Goal: Task Accomplishment & Management: Manage account settings

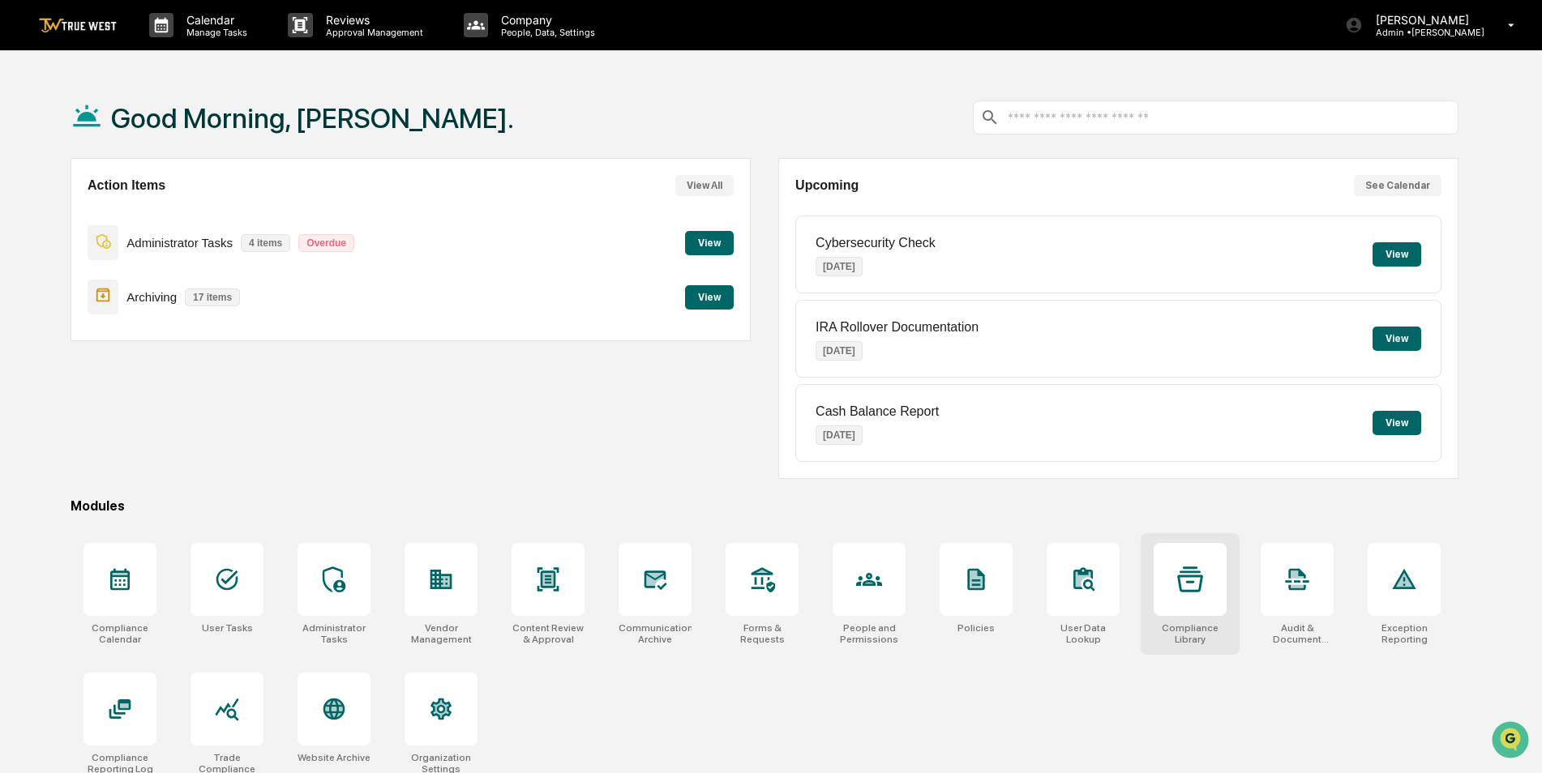
click at [1172, 600] on div at bounding box center [1190, 579] width 73 height 73
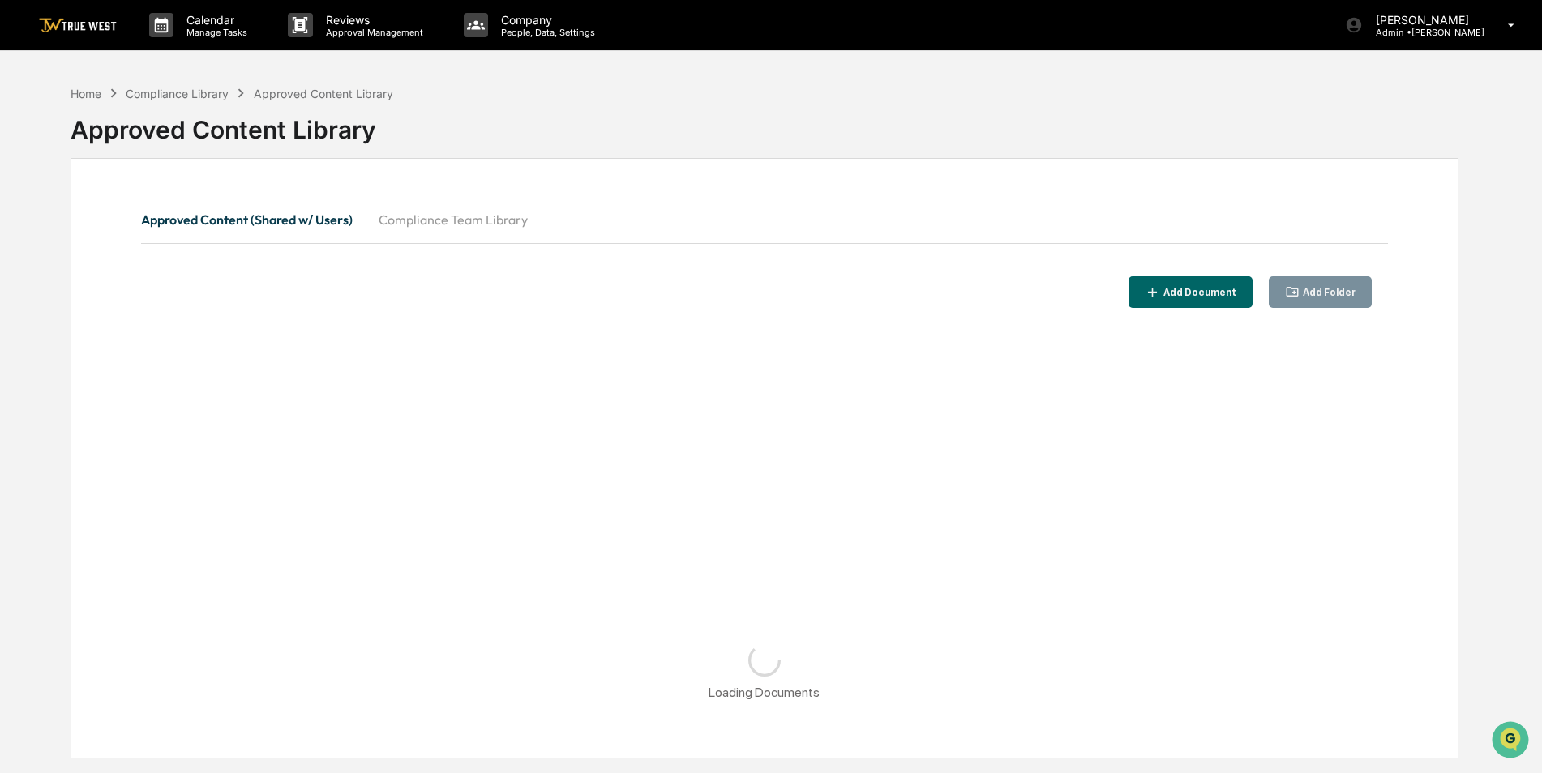
click at [440, 221] on button "Compliance Team Library" at bounding box center [453, 219] width 175 height 39
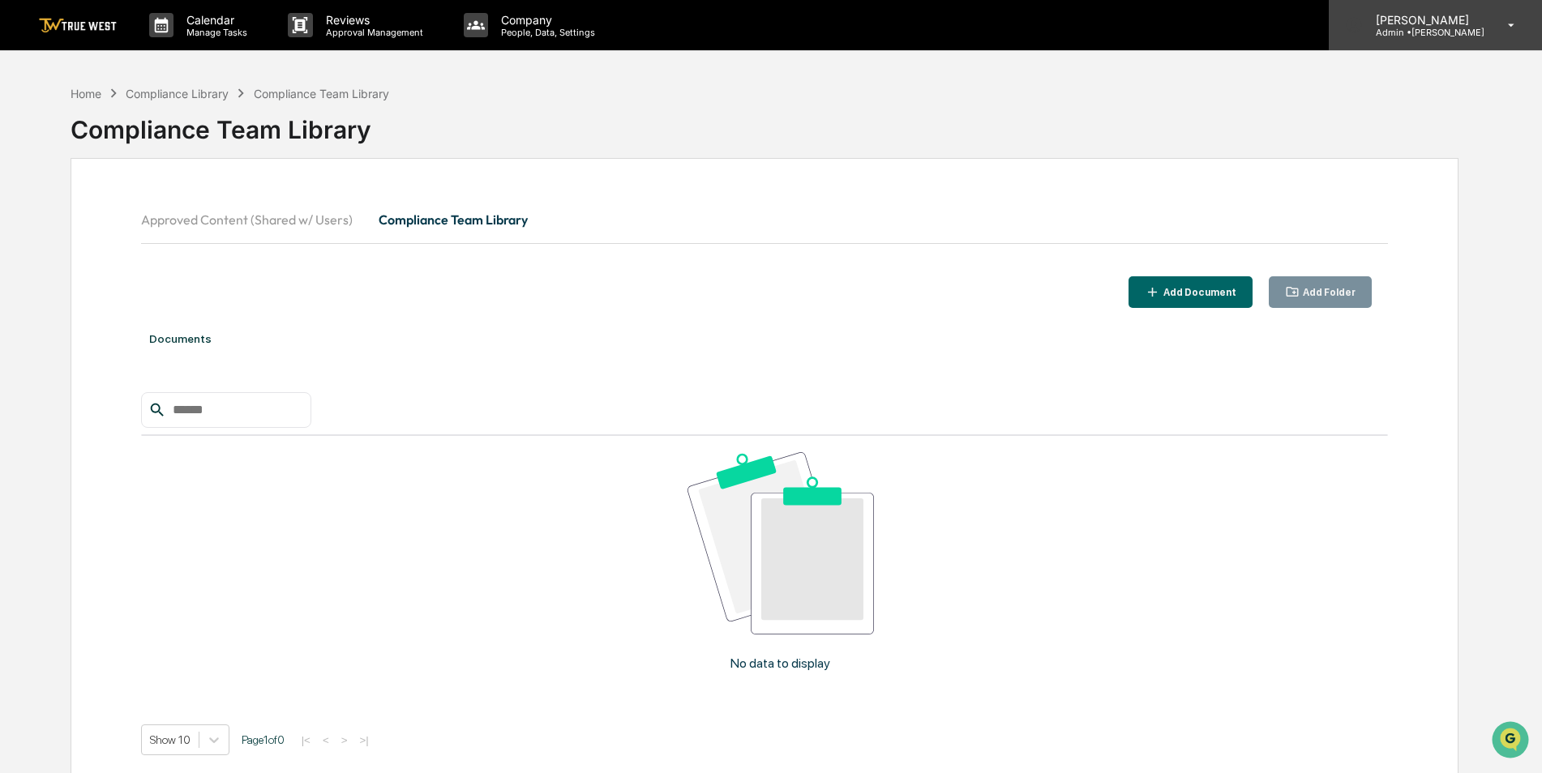
click at [1449, 24] on p "[PERSON_NAME]" at bounding box center [1424, 20] width 122 height 14
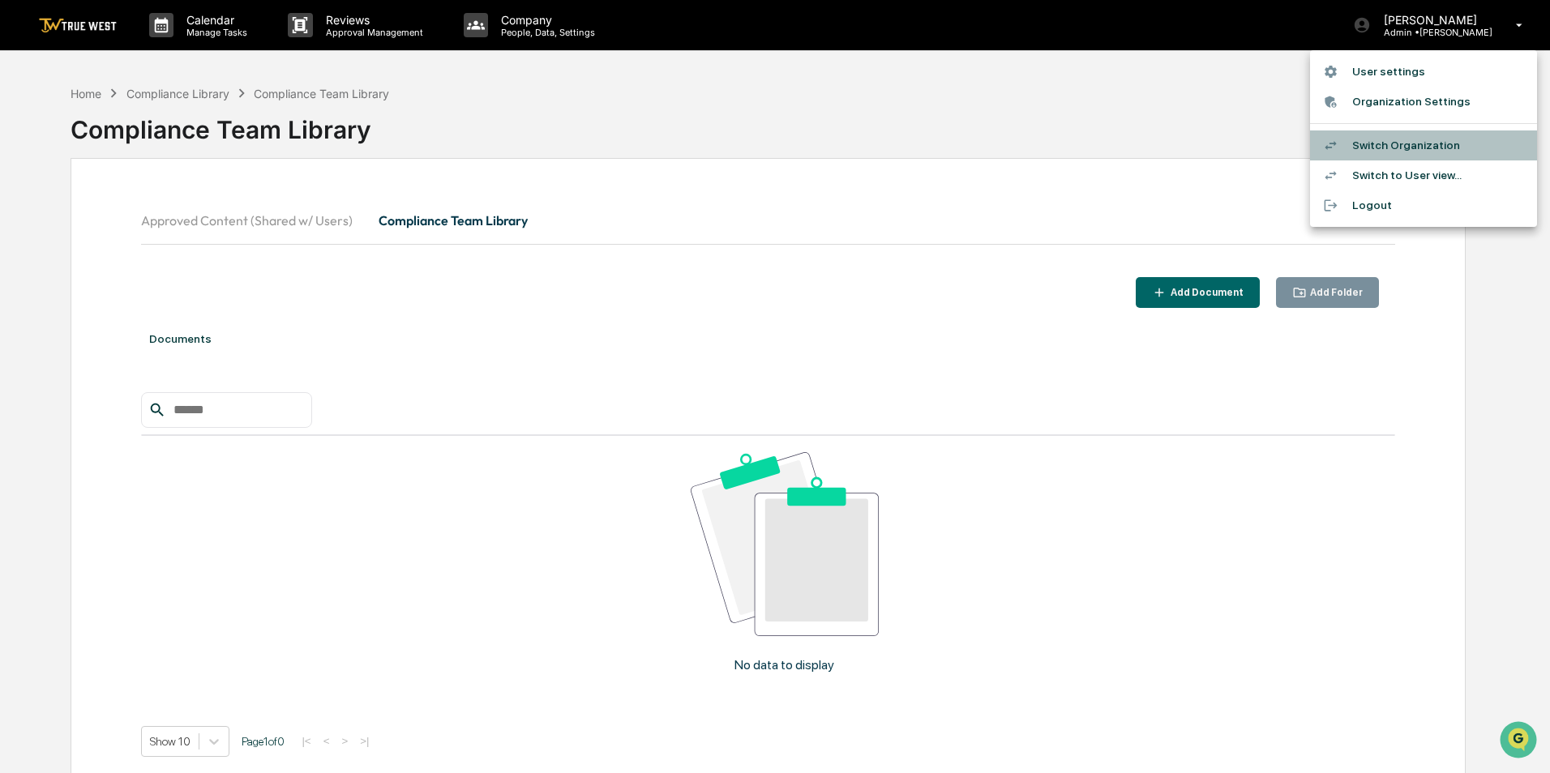
click at [1424, 141] on li "Switch Organization" at bounding box center [1423, 146] width 227 height 30
